Goal: Book appointment/travel/reservation

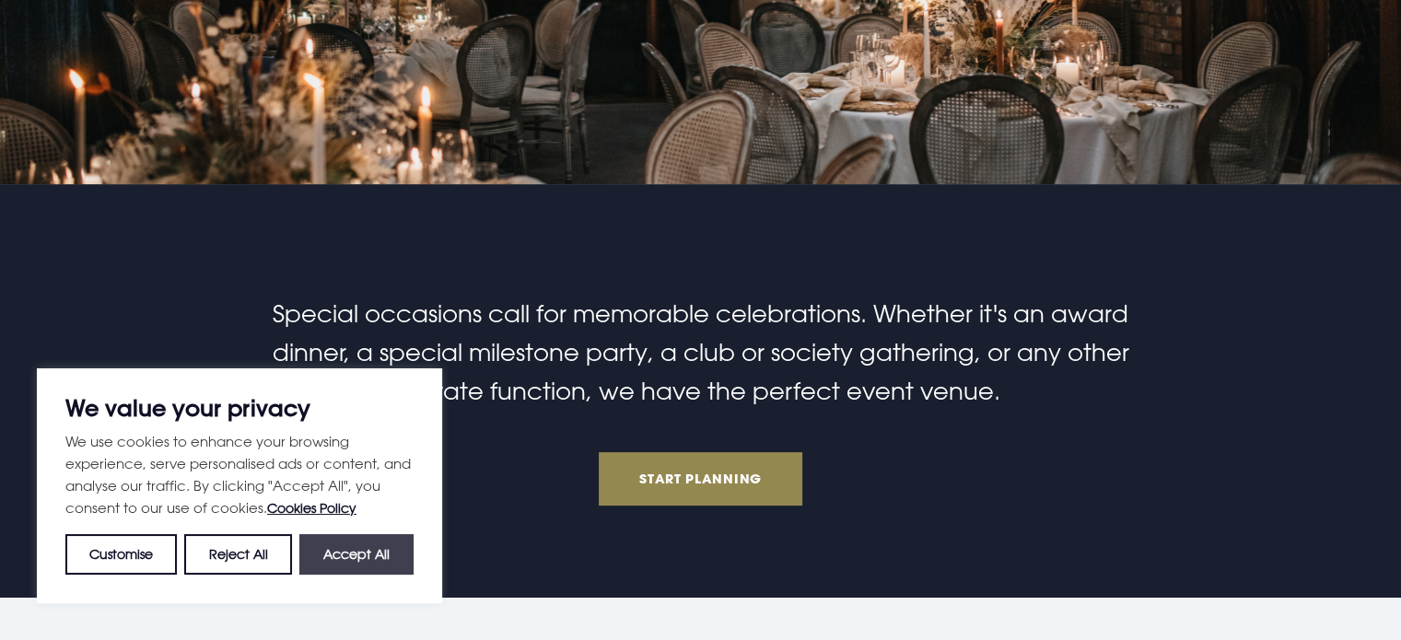
click at [379, 560] on button "Accept All" at bounding box center [356, 554] width 114 height 41
checkbox input "true"
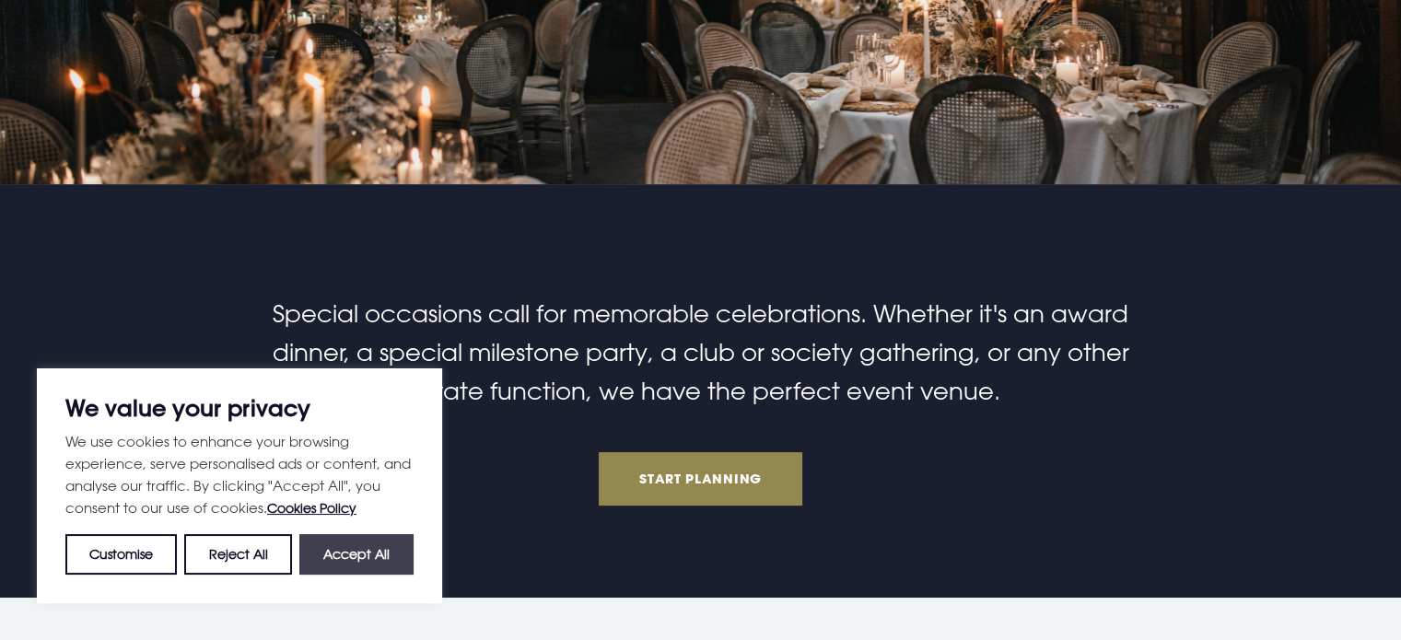
checkbox input "true"
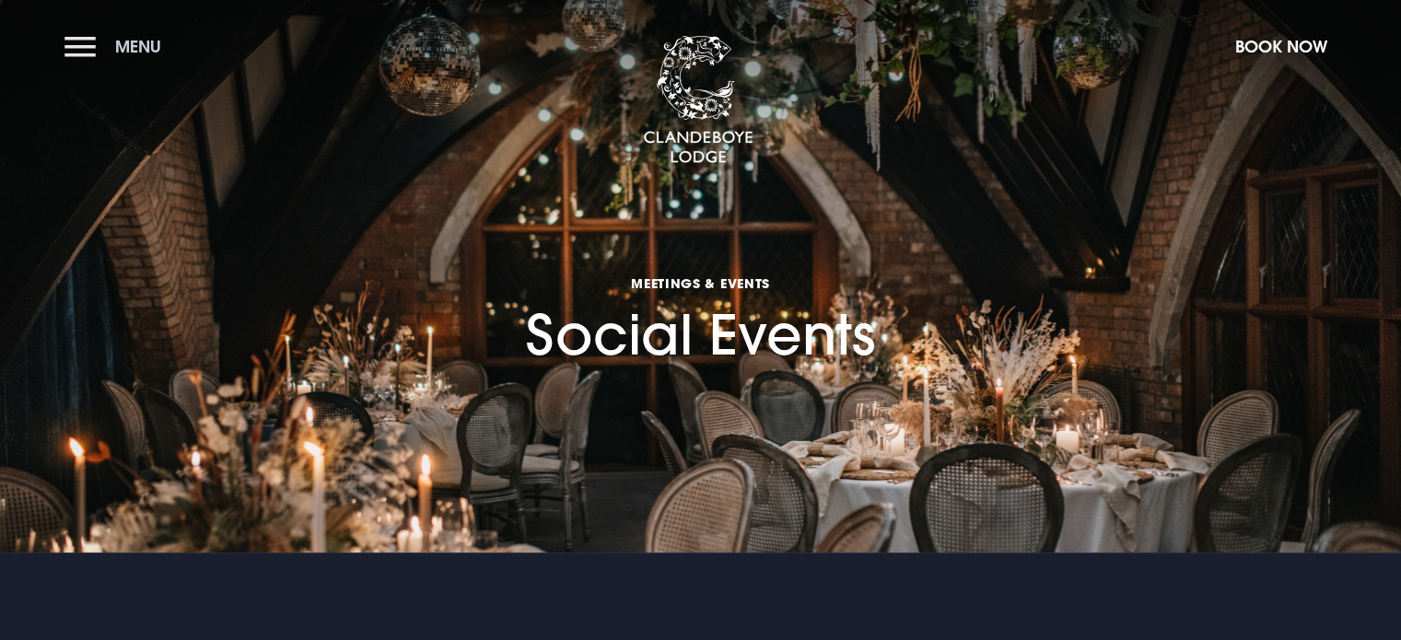
click at [86, 44] on button "Menu" at bounding box center [117, 47] width 106 height 40
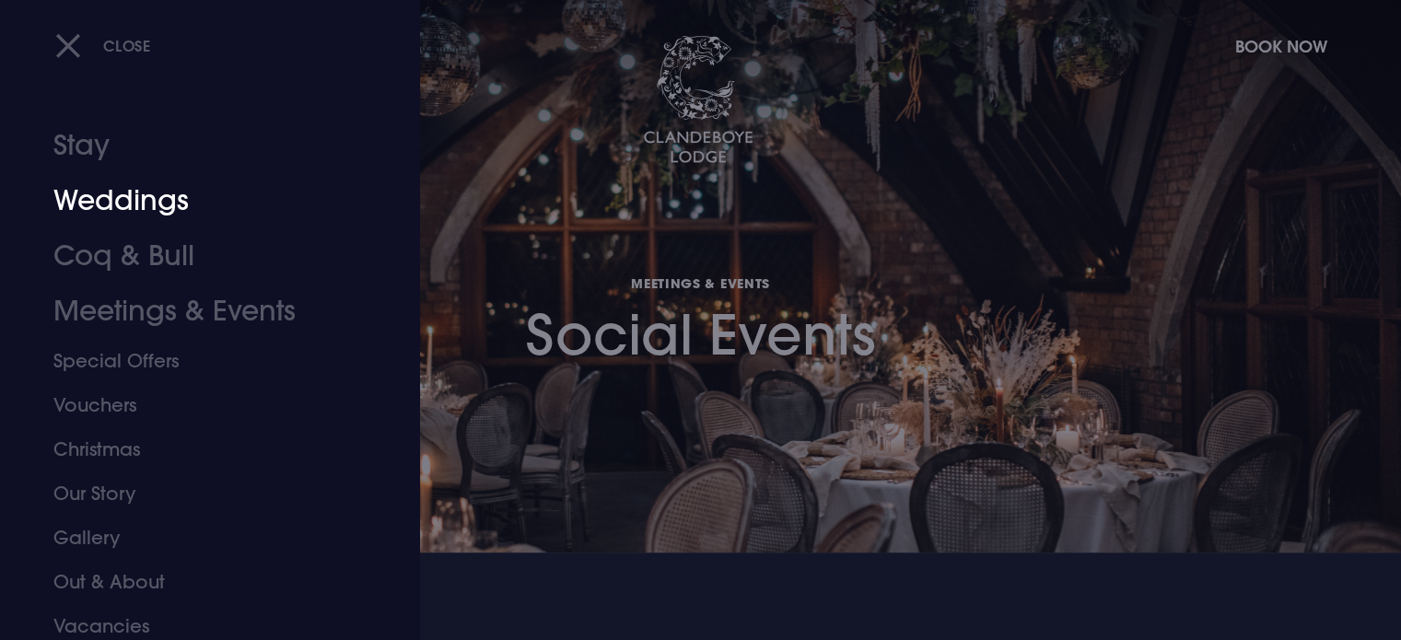
click at [136, 209] on link "Weddings" at bounding box center [198, 200] width 291 height 55
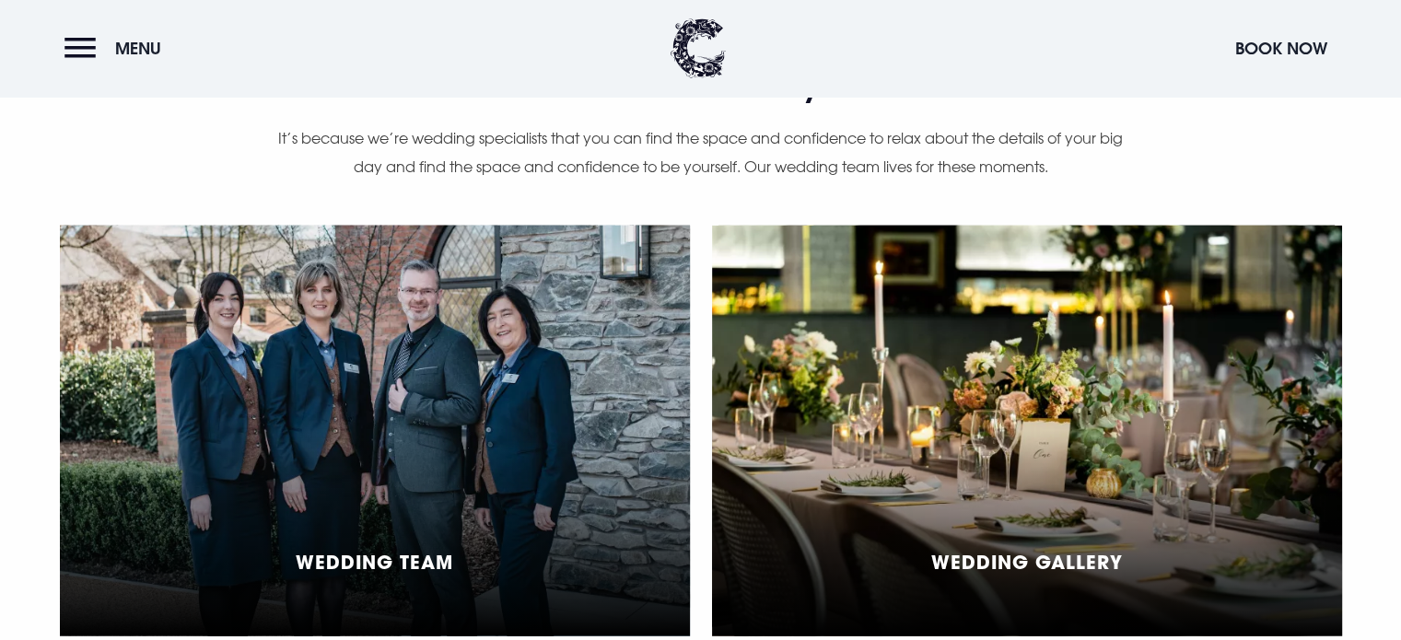
scroll to position [4144, 0]
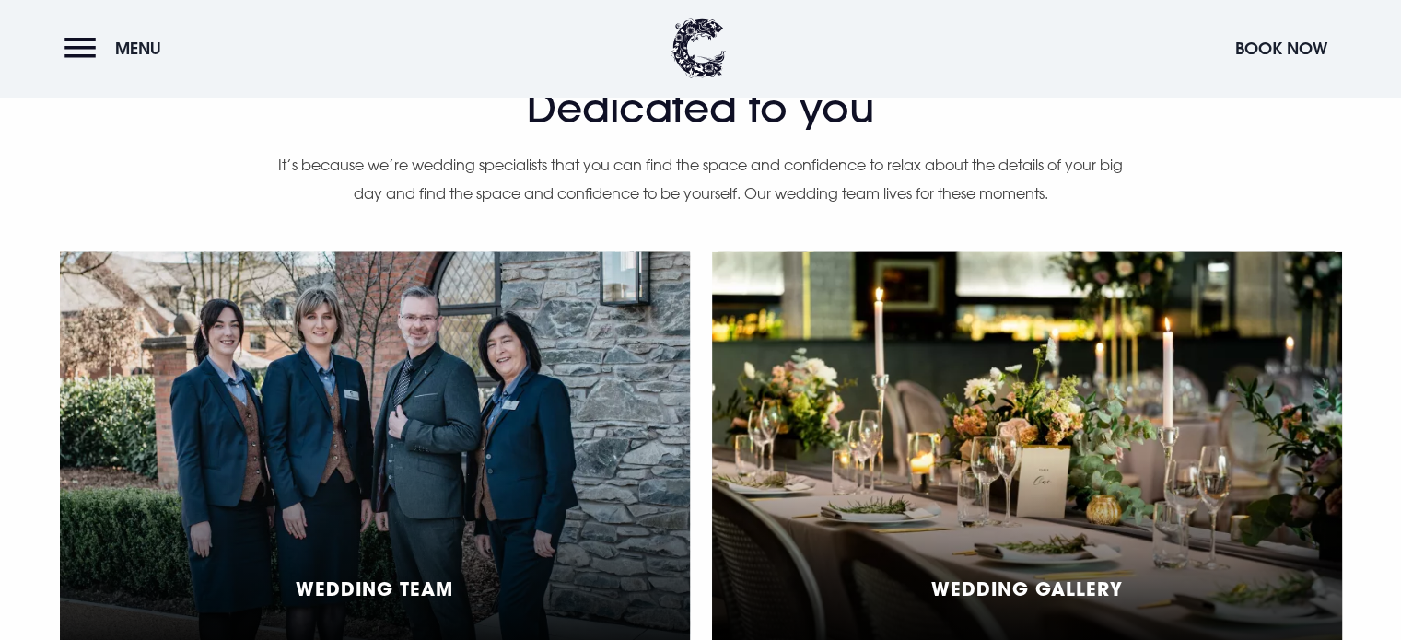
click at [416, 351] on div "Wedding Team" at bounding box center [375, 457] width 630 height 411
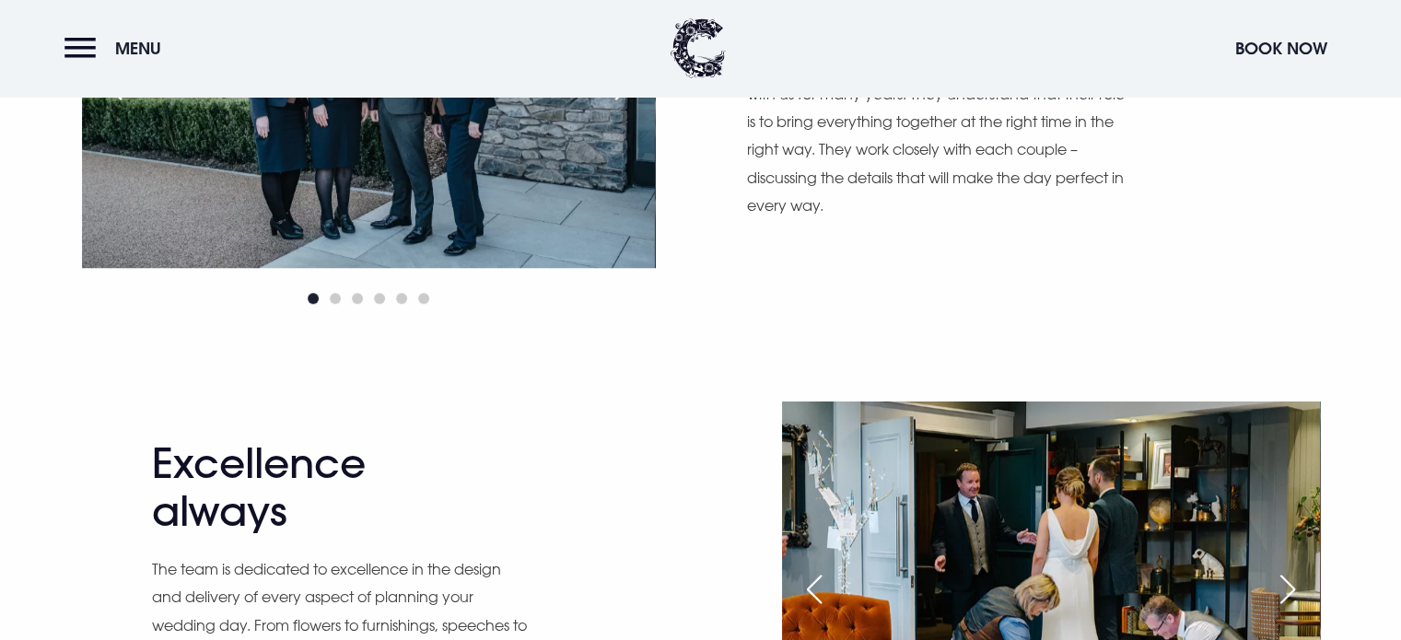
scroll to position [1013, 0]
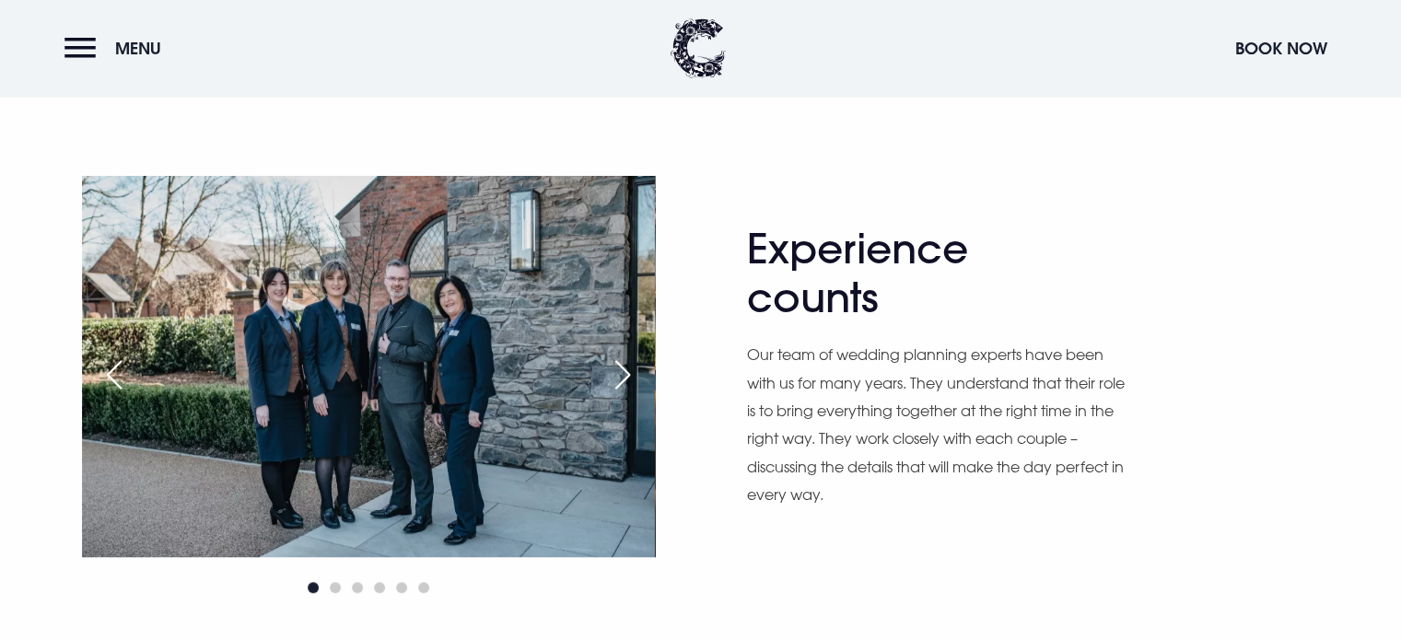
click at [618, 372] on div "Next slide" at bounding box center [623, 375] width 46 height 41
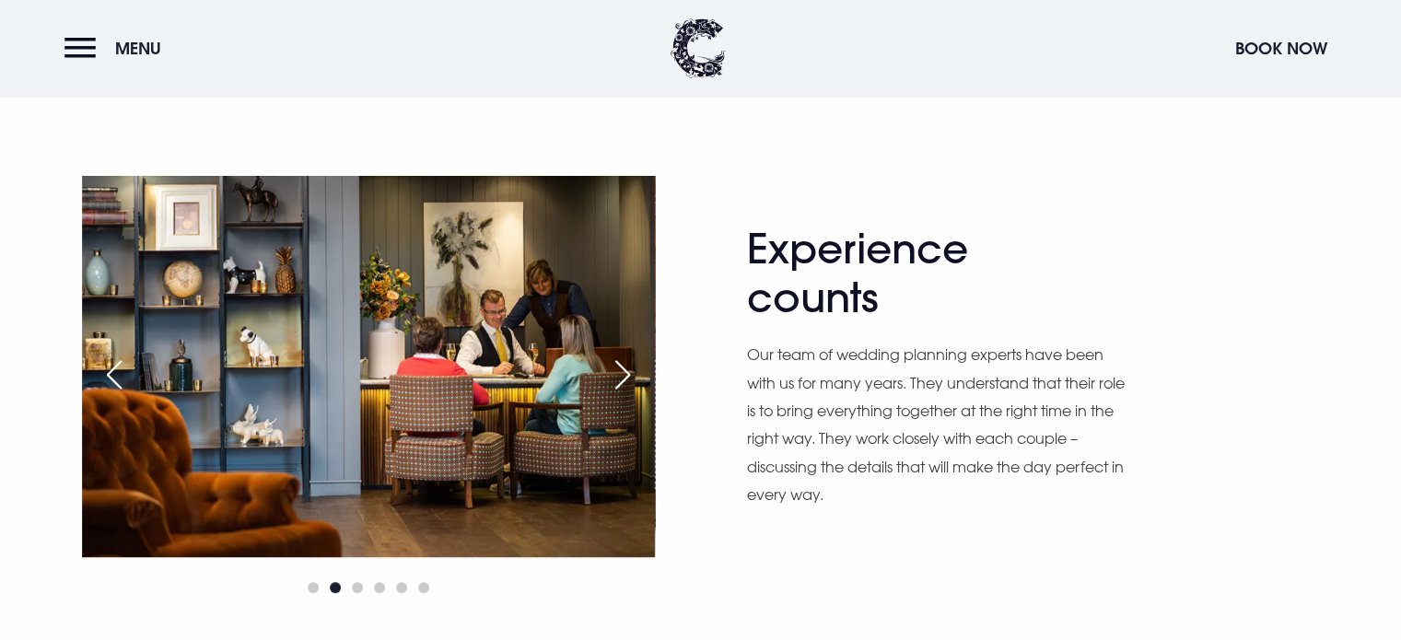
click at [618, 372] on div "Next slide" at bounding box center [623, 375] width 46 height 41
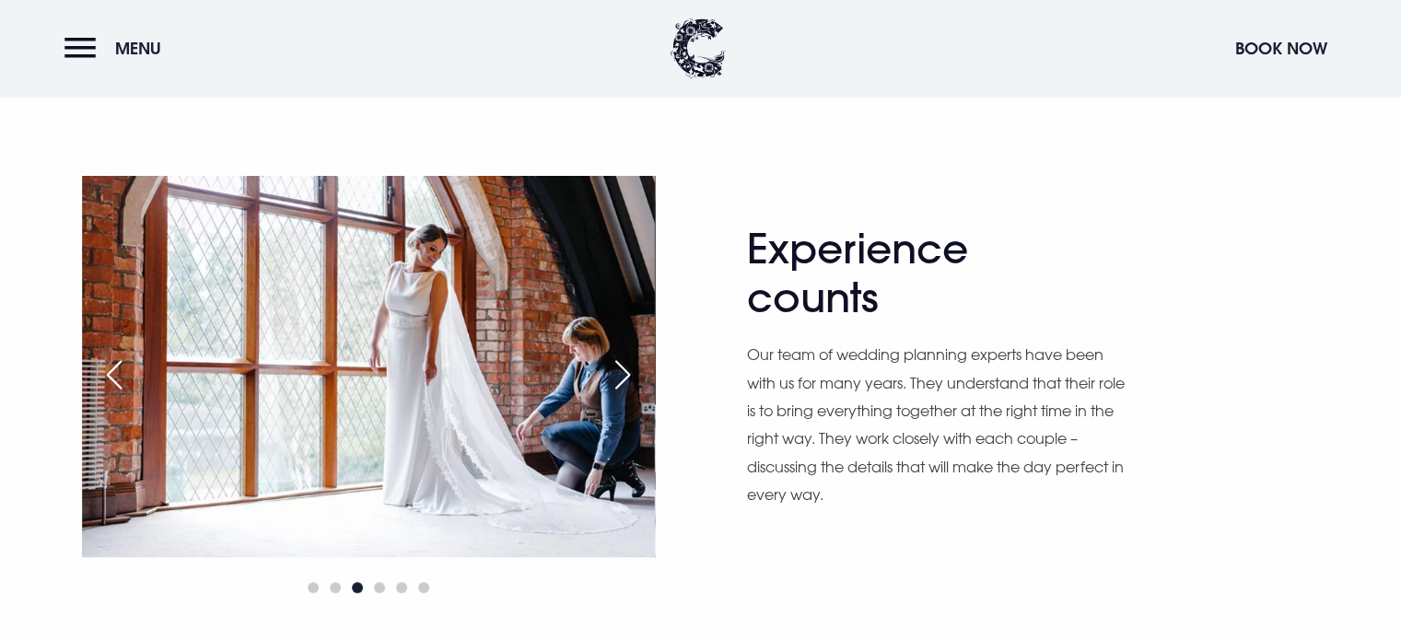
click at [618, 372] on div "Next slide" at bounding box center [623, 375] width 46 height 41
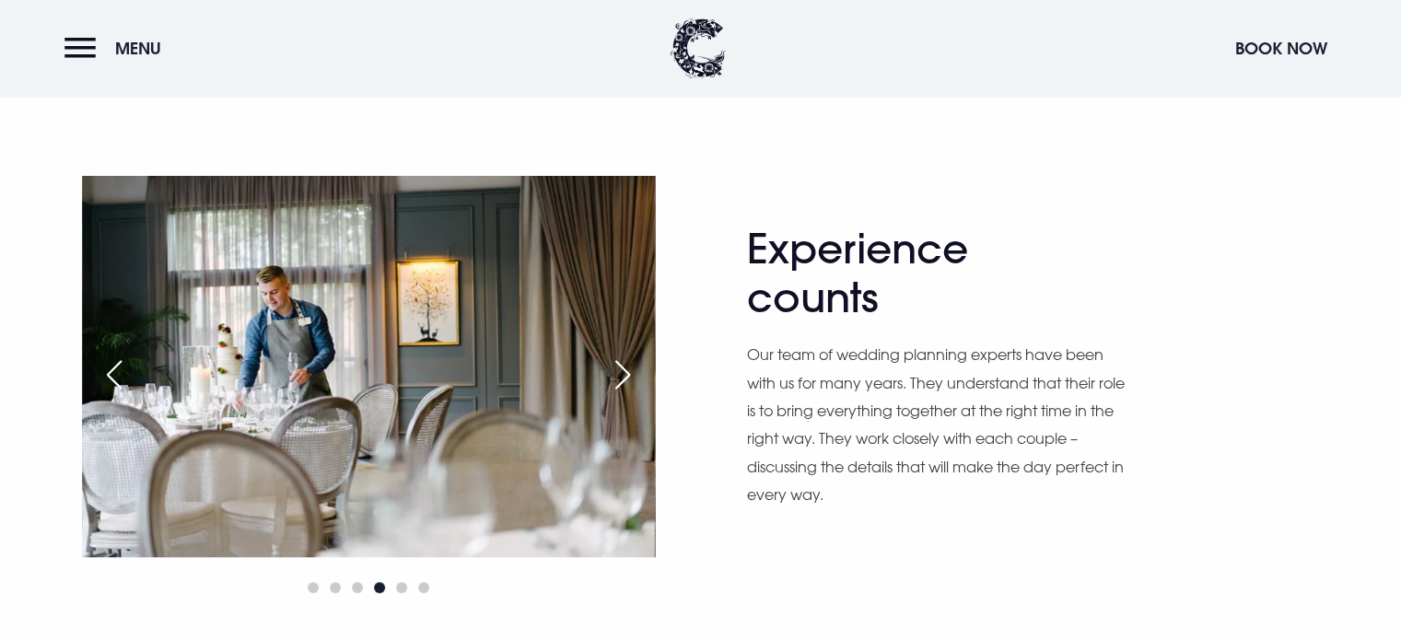
click at [618, 372] on div "Next slide" at bounding box center [623, 375] width 46 height 41
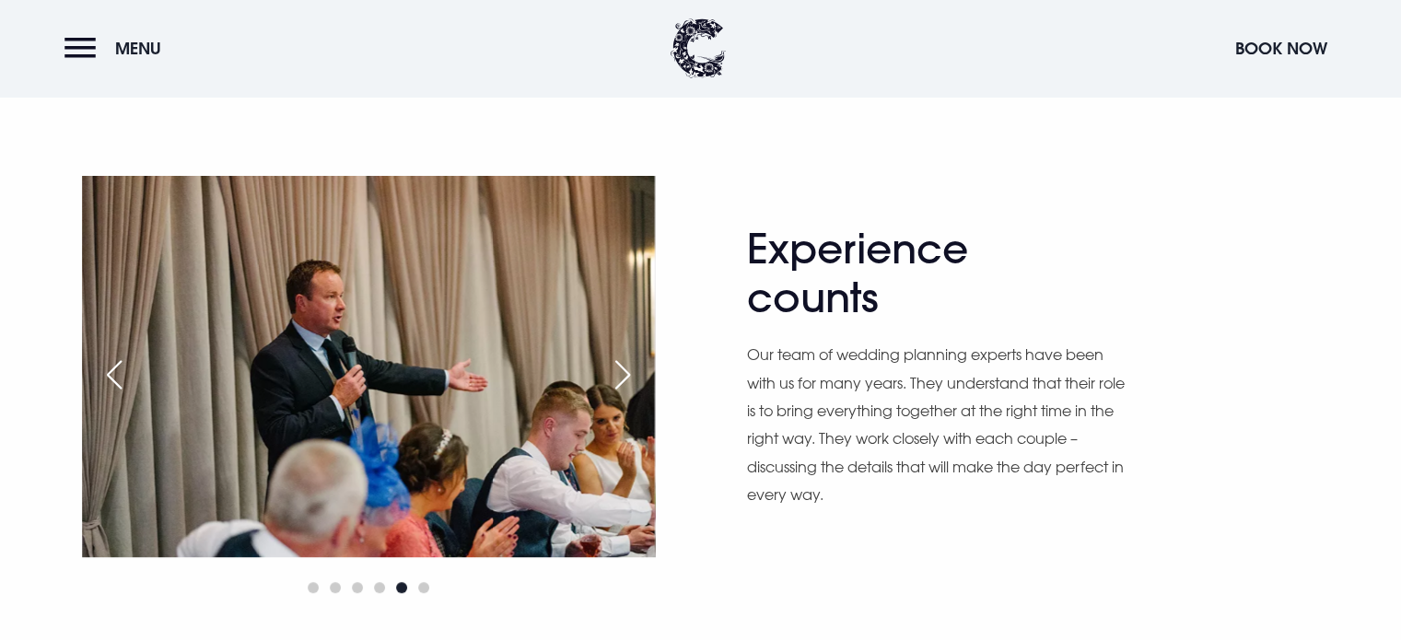
click at [618, 372] on div "Next slide" at bounding box center [623, 375] width 46 height 41
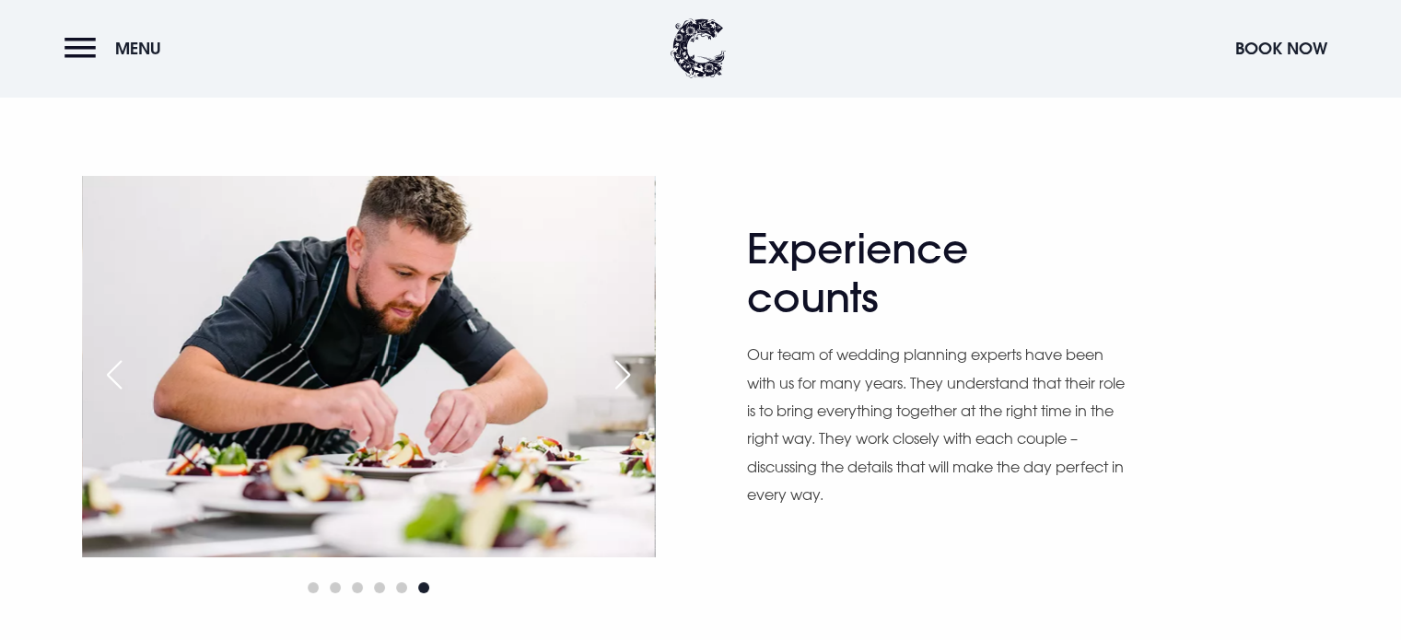
click at [618, 372] on div "Next slide" at bounding box center [623, 375] width 46 height 41
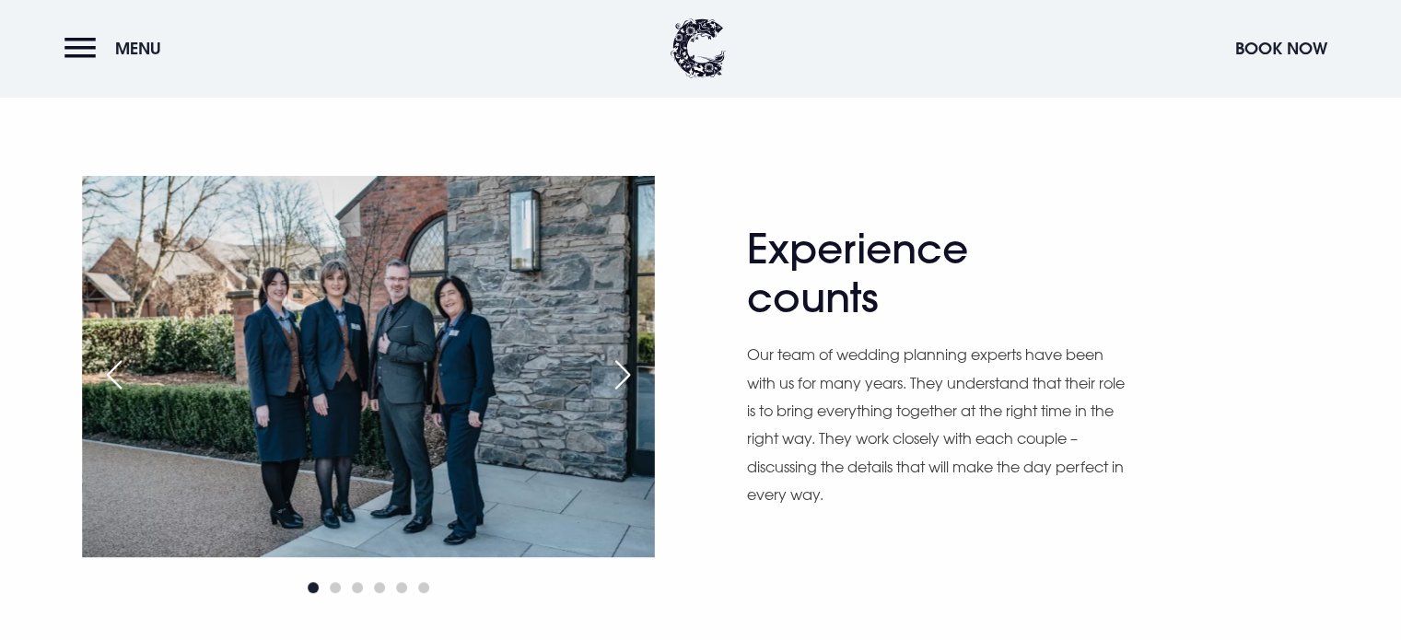
click at [618, 372] on div "Next slide" at bounding box center [623, 375] width 46 height 41
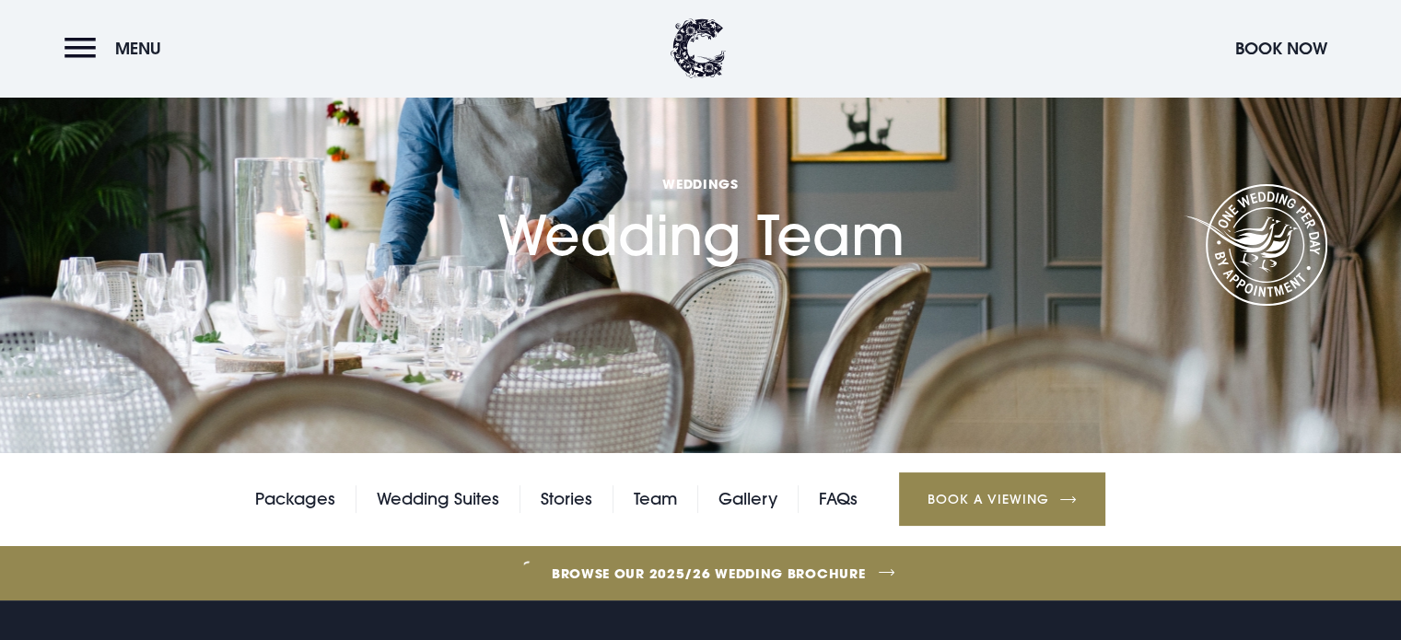
scroll to position [92, 0]
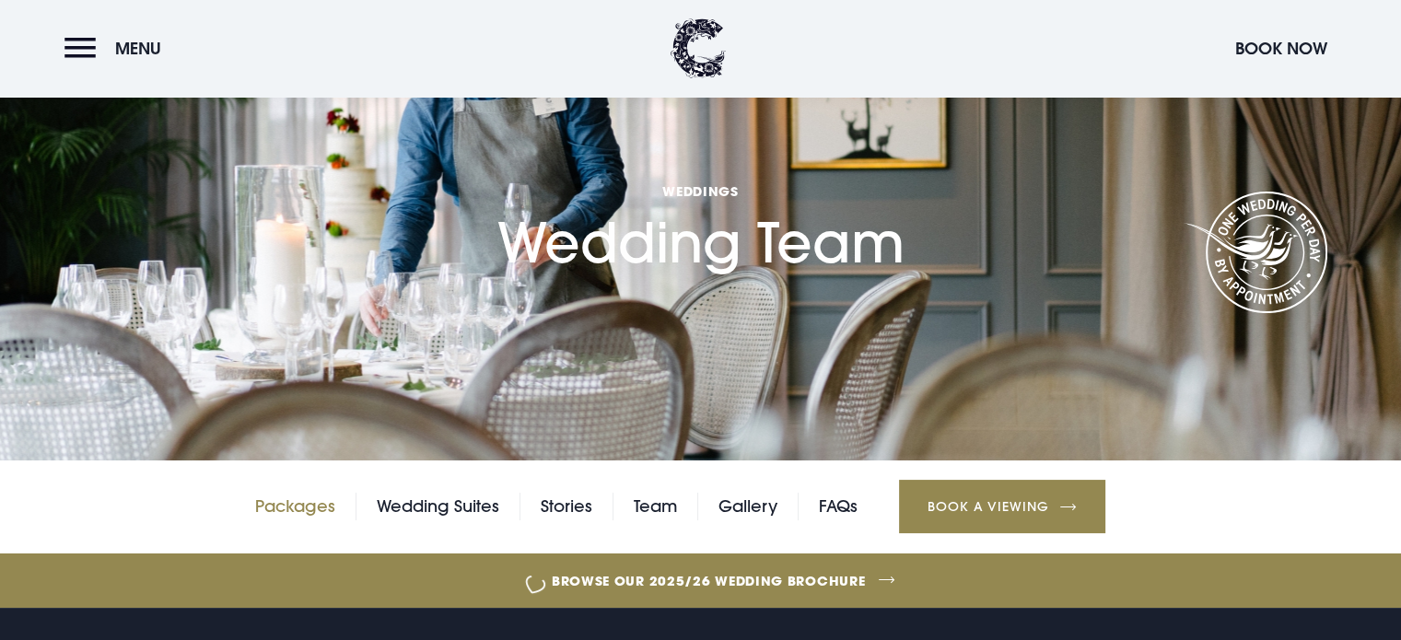
click at [306, 504] on link "Packages" at bounding box center [295, 507] width 80 height 28
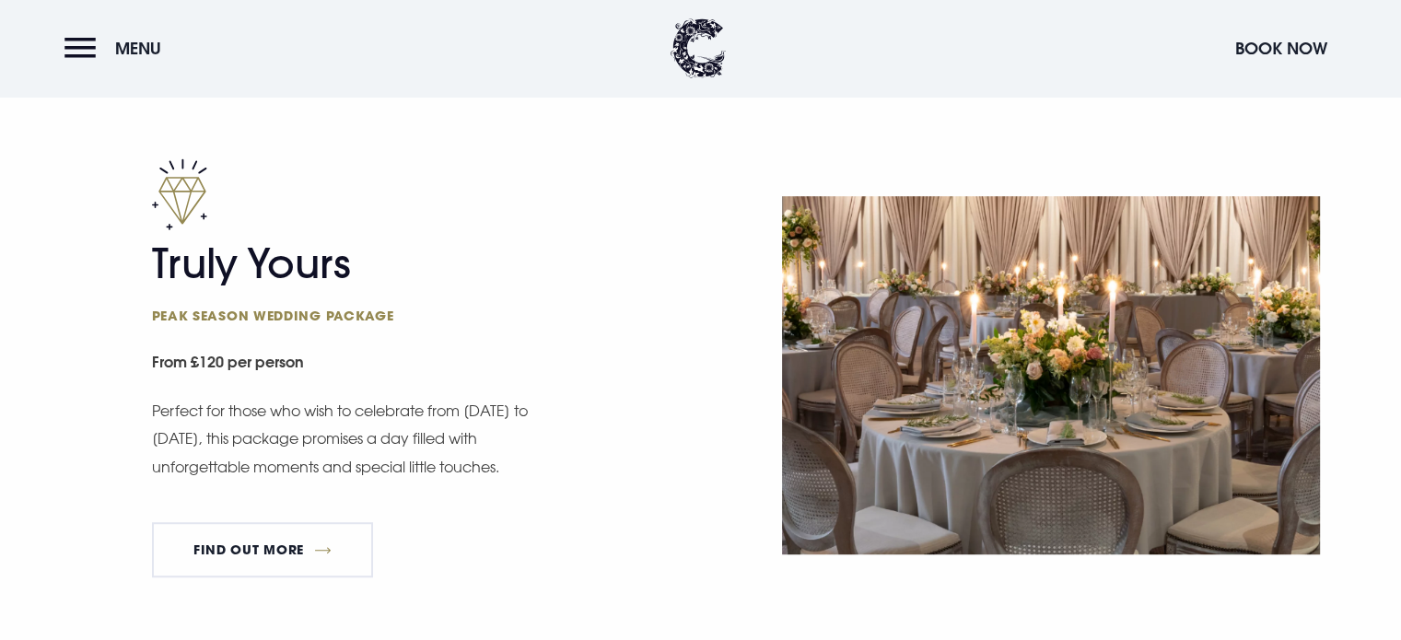
scroll to position [1105, 0]
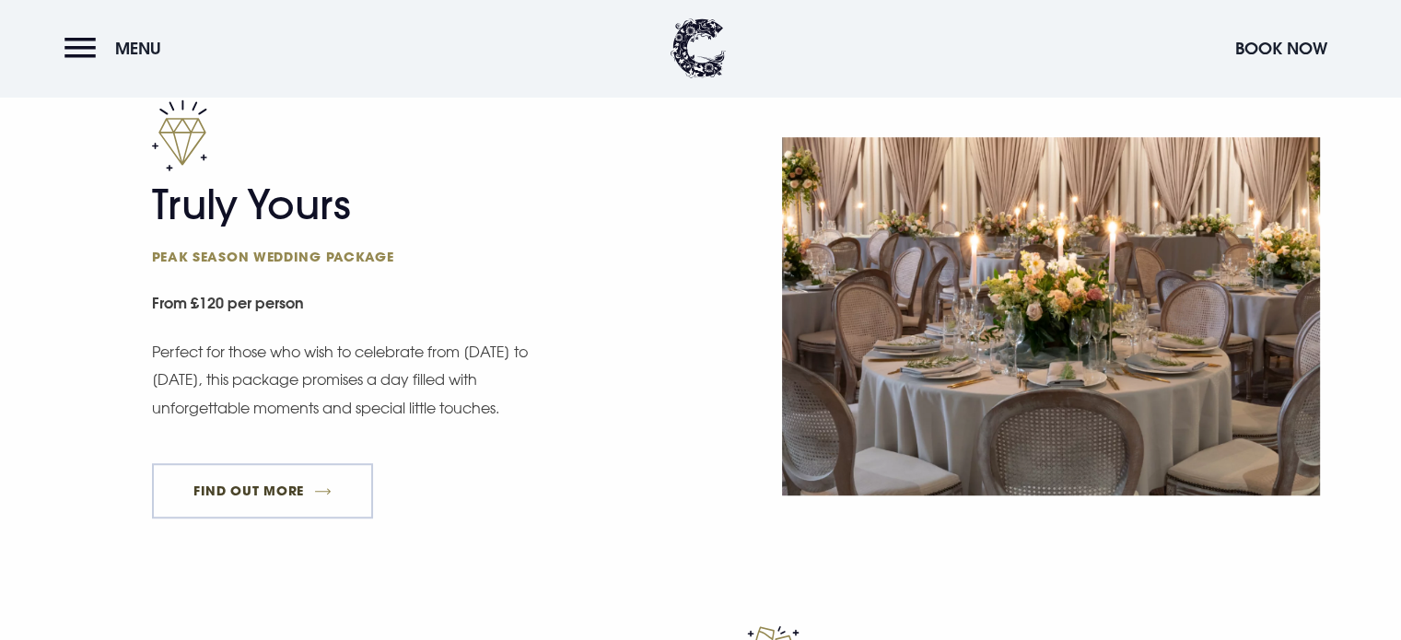
click at [223, 492] on link "FIND OUT MORE" at bounding box center [263, 490] width 222 height 55
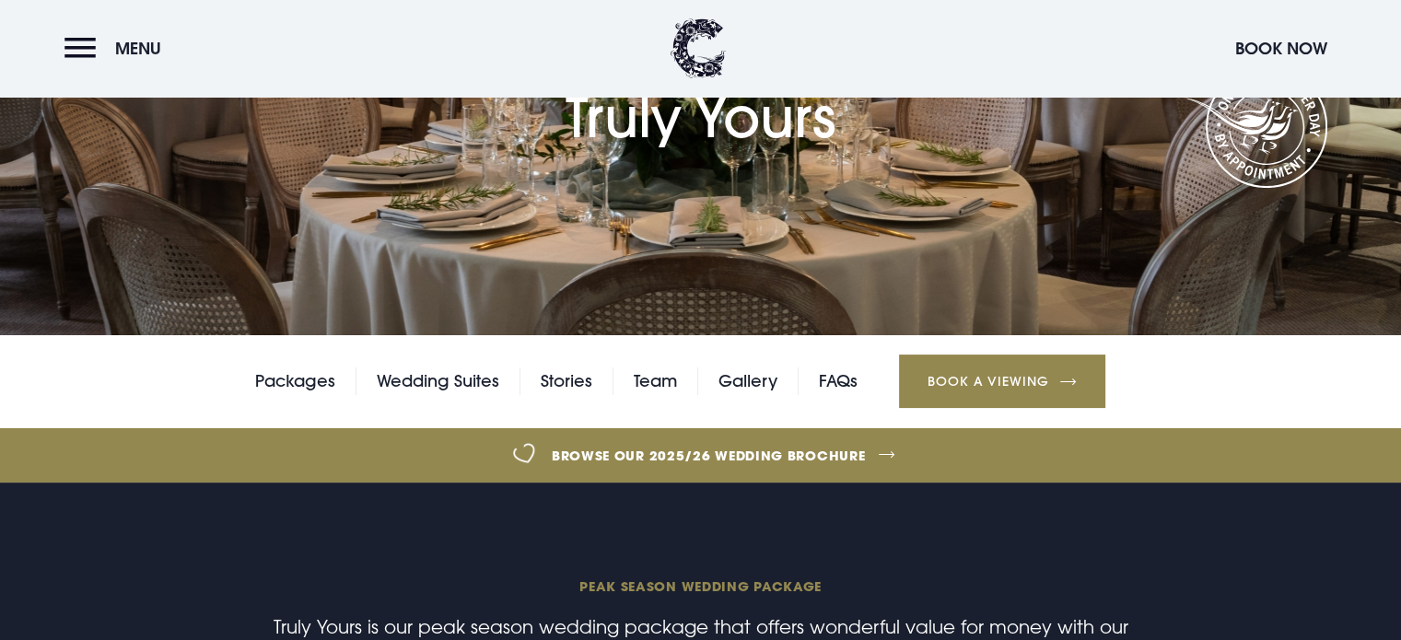
scroll to position [276, 0]
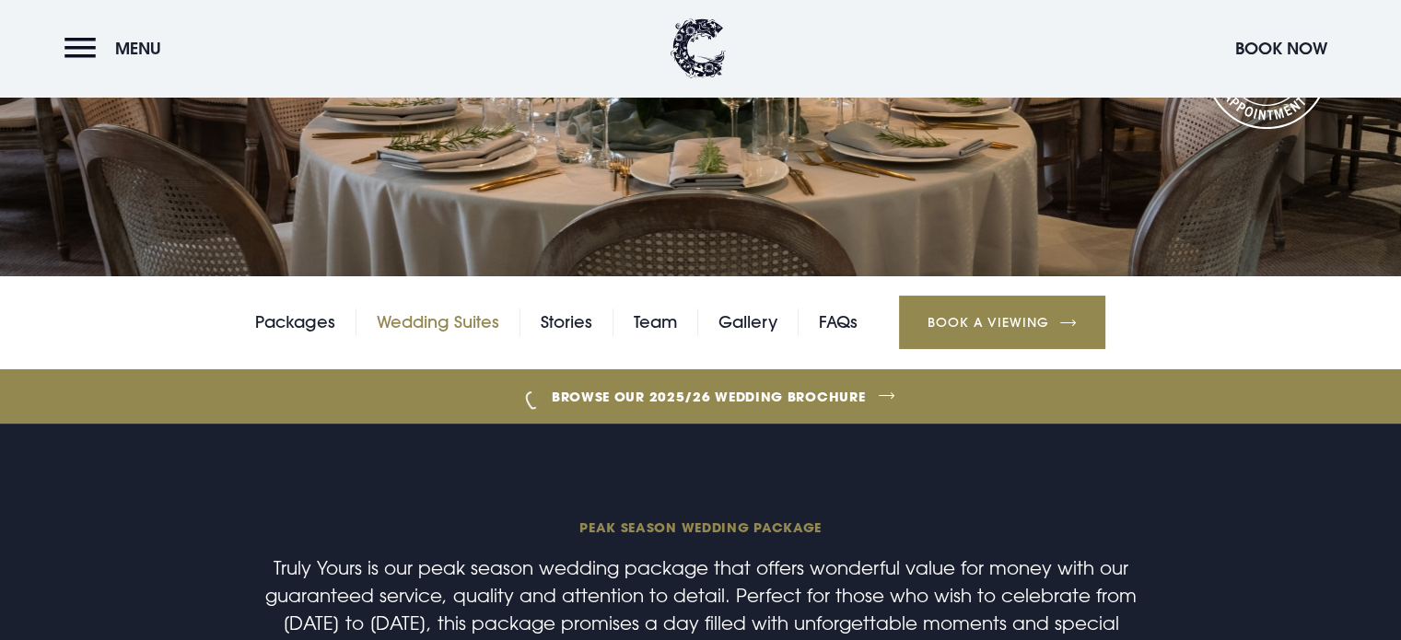
click at [416, 325] on link "Wedding Suites" at bounding box center [438, 323] width 122 height 28
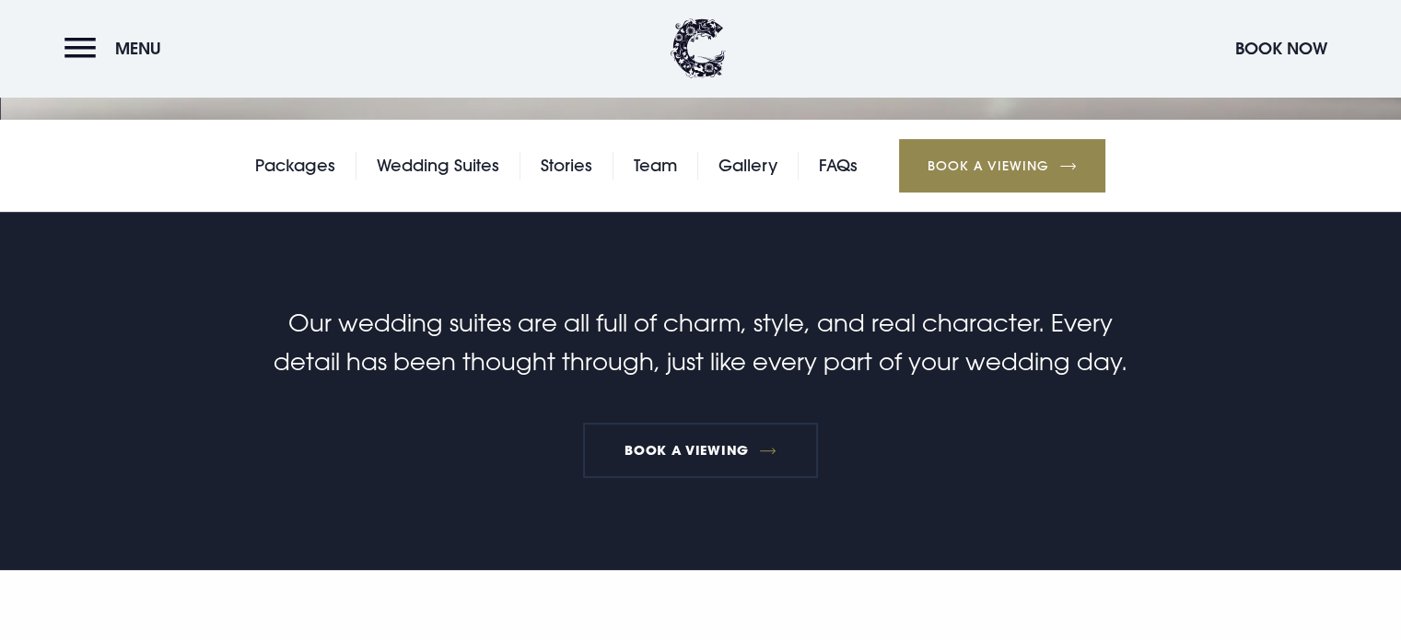
scroll to position [184, 0]
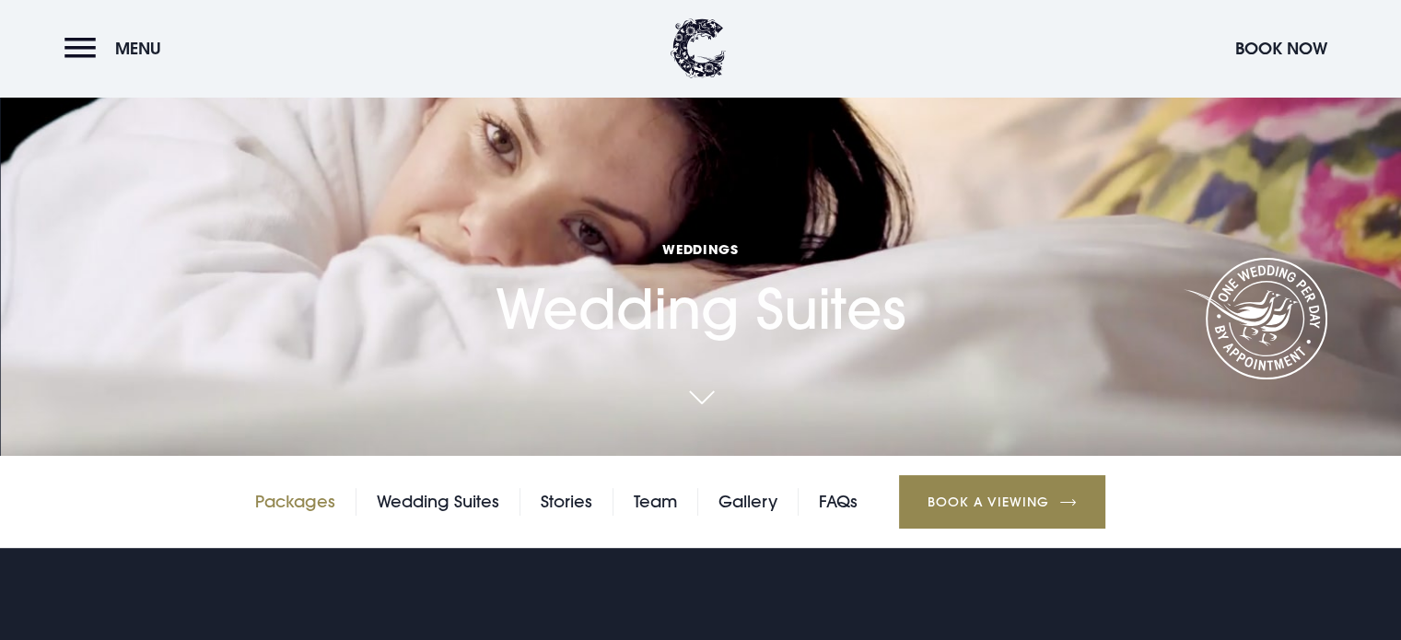
click at [297, 507] on link "Packages" at bounding box center [295, 502] width 80 height 28
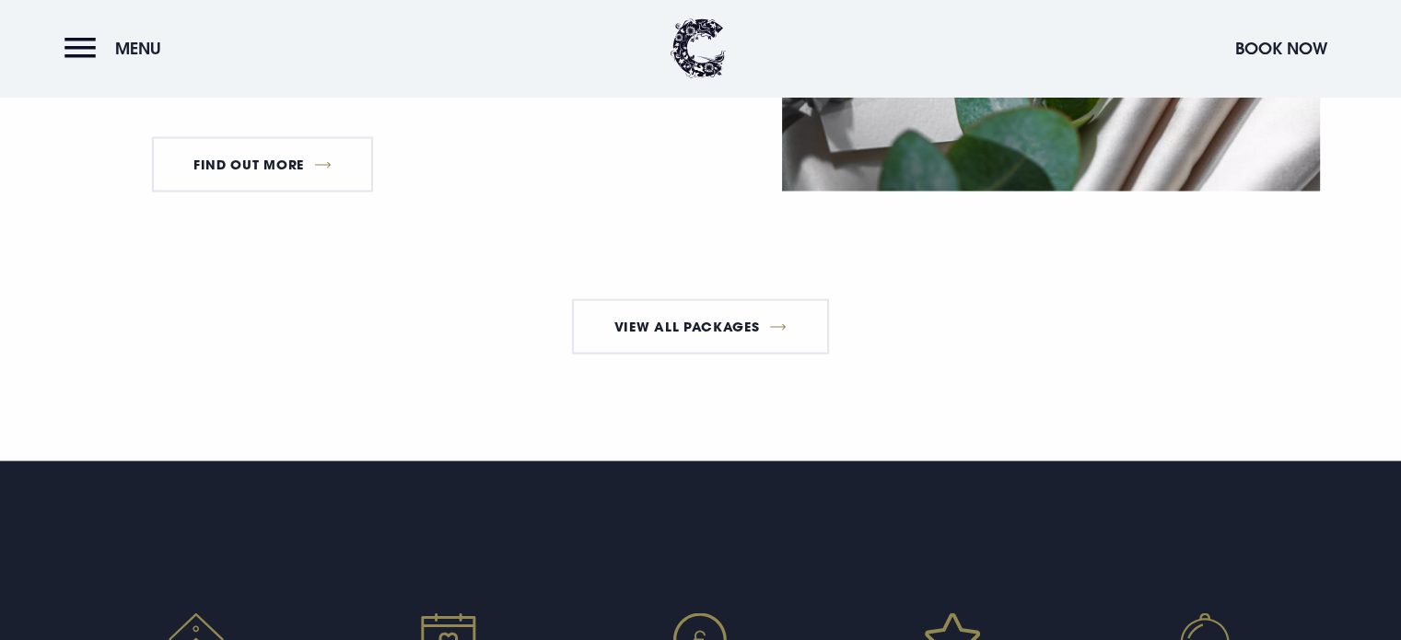
scroll to position [3500, 0]
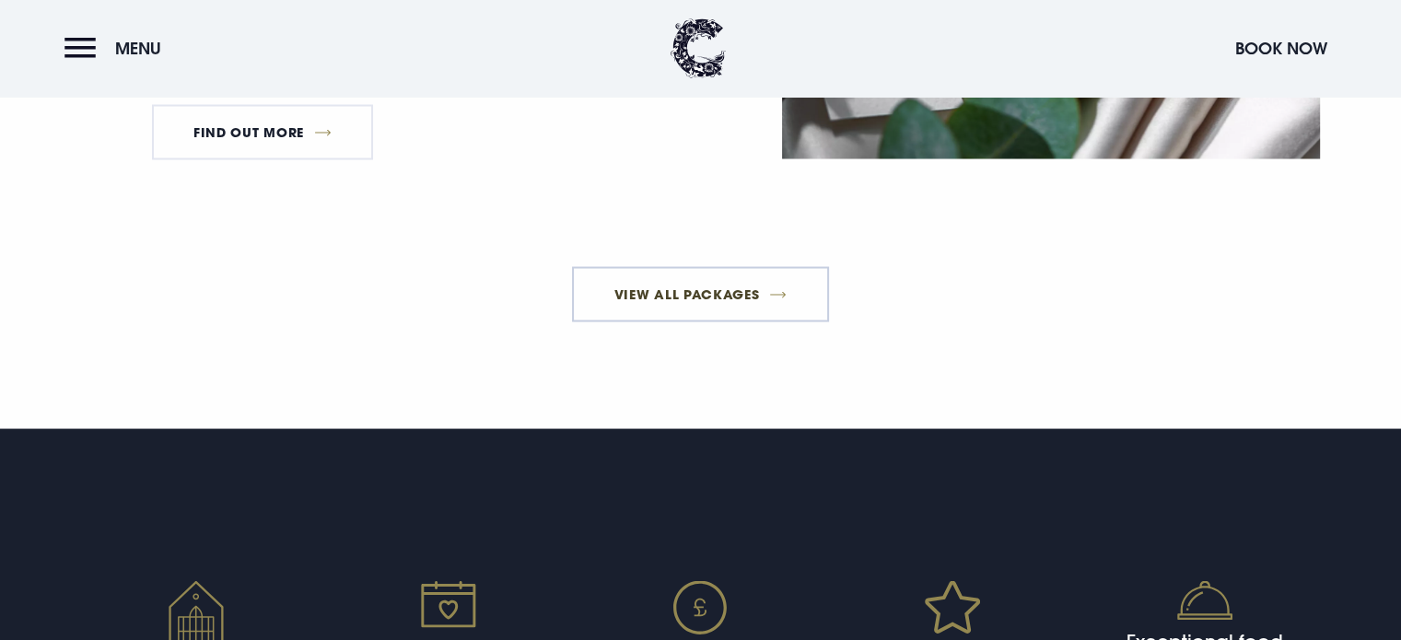
click at [698, 321] on link "View All Packages" at bounding box center [700, 293] width 257 height 55
